Goal: Find contact information: Find contact information

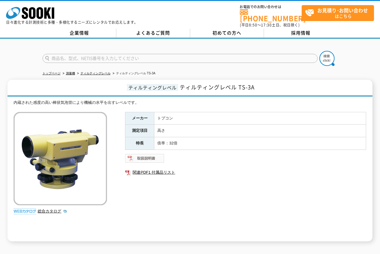
click at [146, 155] on img at bounding box center [144, 159] width 39 height 10
click at [62, 209] on link "総合カタログ" at bounding box center [53, 211] width 30 height 5
click at [73, 32] on link "企業情報" at bounding box center [79, 33] width 74 height 9
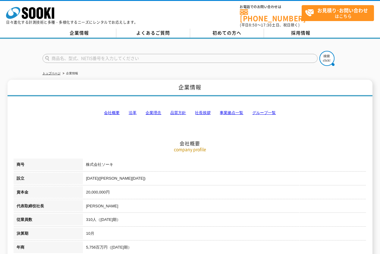
click at [258, 105] on h2 "会社概要" at bounding box center [190, 113] width 353 height 67
click at [258, 111] on link "グループ一覧" at bounding box center [264, 113] width 24 height 5
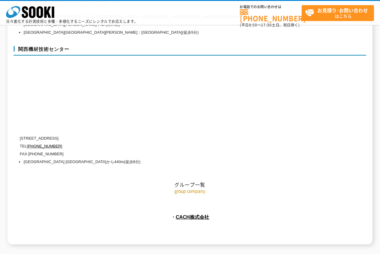
scroll to position [2728, 0]
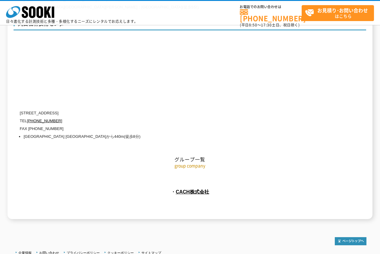
click at [197, 163] on p "group company" at bounding box center [190, 166] width 353 height 6
click at [204, 189] on link "CACH株式会社" at bounding box center [192, 191] width 33 height 5
